Goal: Information Seeking & Learning: Learn about a topic

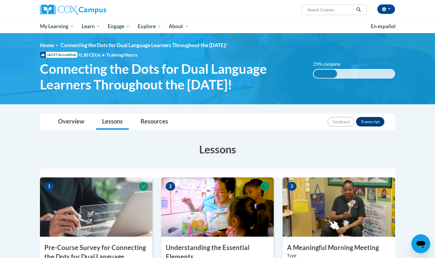
click at [67, 124] on link "Overview" at bounding box center [71, 122] width 38 height 16
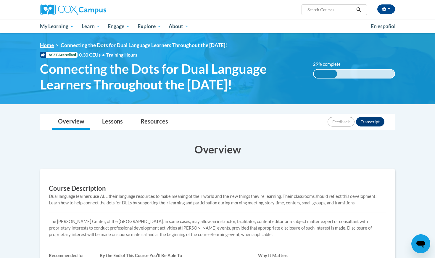
click at [51, 45] on link "Home" at bounding box center [47, 45] width 14 height 6
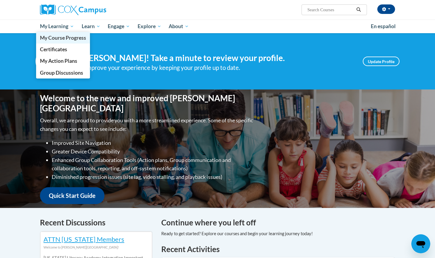
click at [61, 38] on span "My Course Progress" at bounding box center [63, 38] width 46 height 6
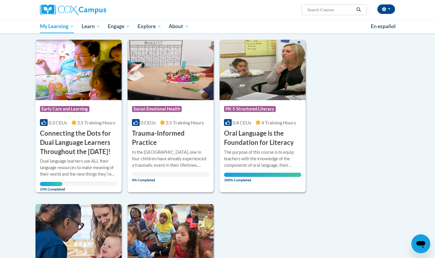
scroll to position [77, 0]
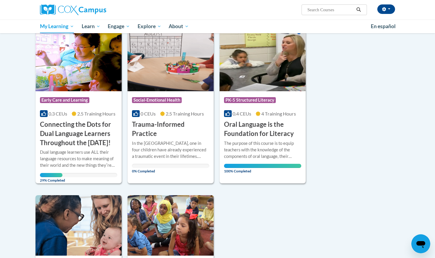
click at [61, 145] on h3 "Connecting the Dots for Dual Language Learners Throughout the [DATE]!" at bounding box center [78, 133] width 77 height 27
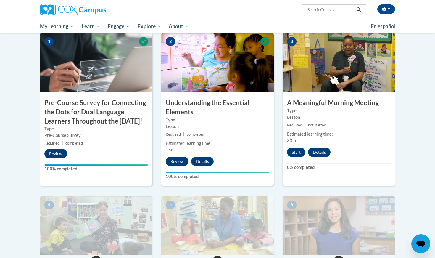
scroll to position [142, 0]
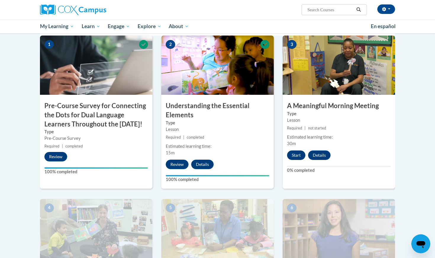
click at [297, 156] on button "Start" at bounding box center [296, 154] width 18 height 9
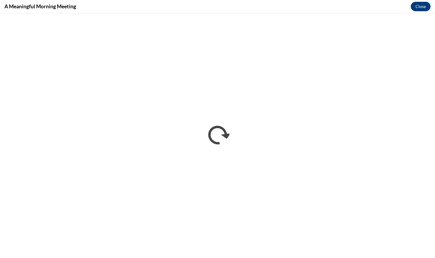
scroll to position [0, 0]
